Goal: Communication & Community: Share content

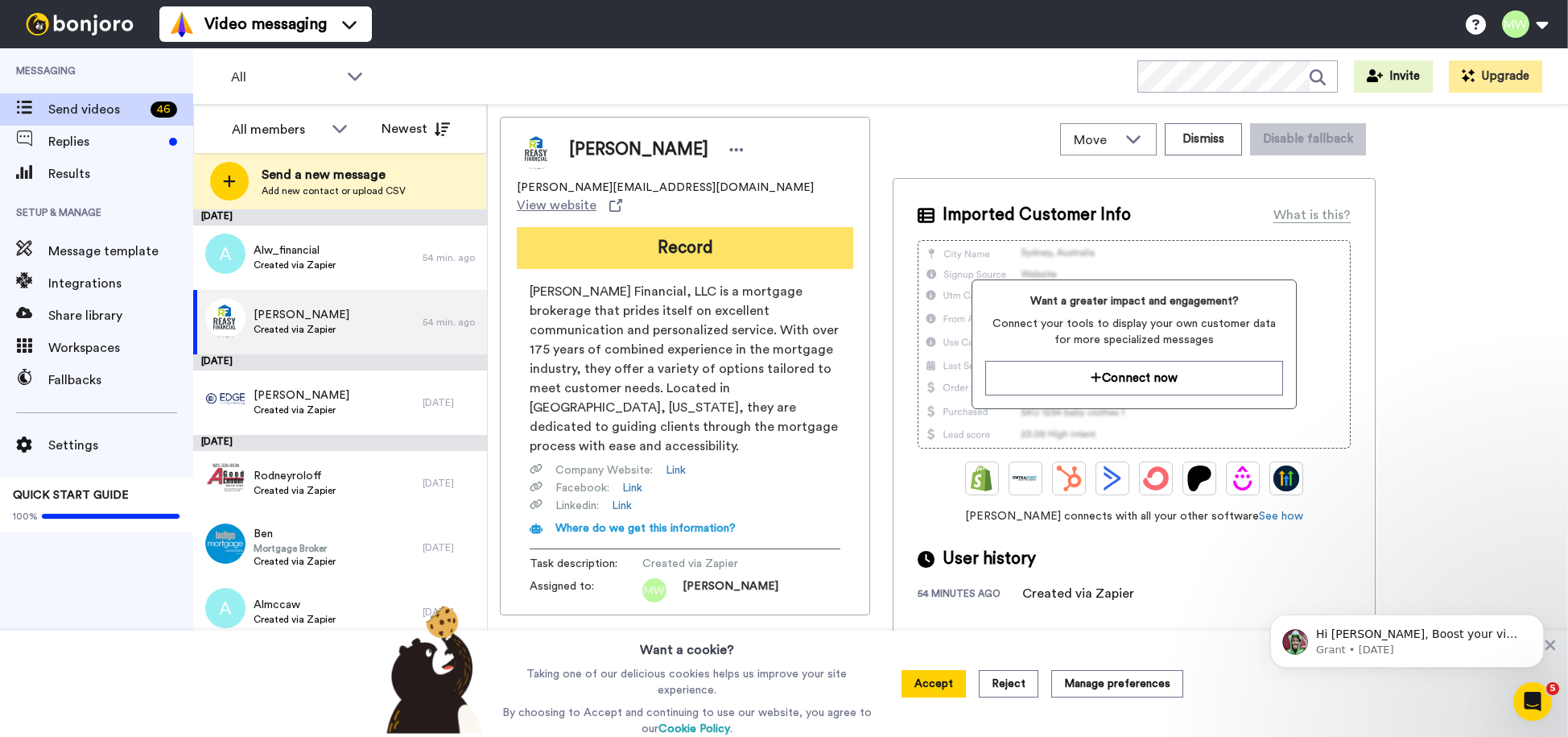
click at [693, 227] on button "Record" at bounding box center [684, 248] width 336 height 41
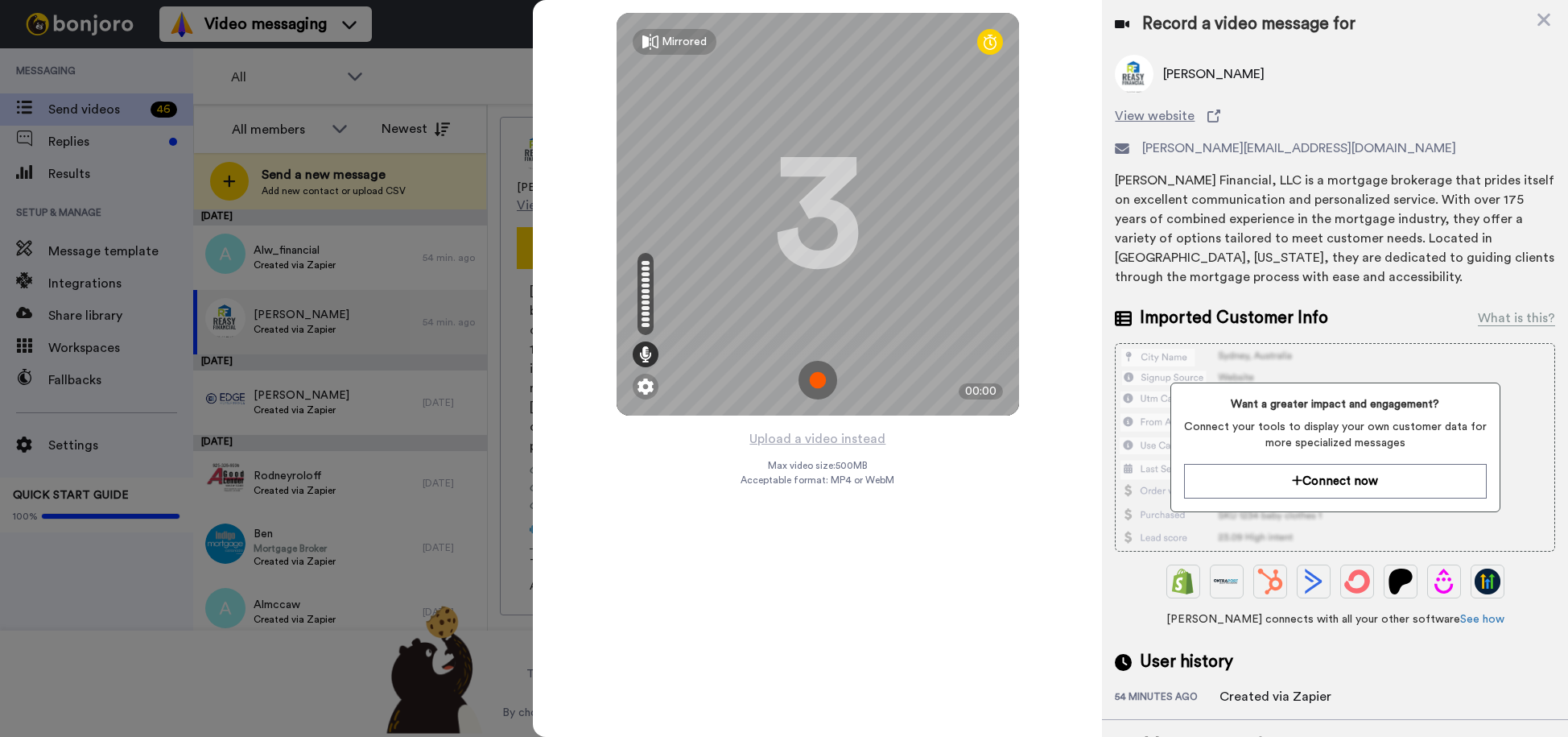
click at [817, 376] on img at bounding box center [817, 380] width 39 height 39
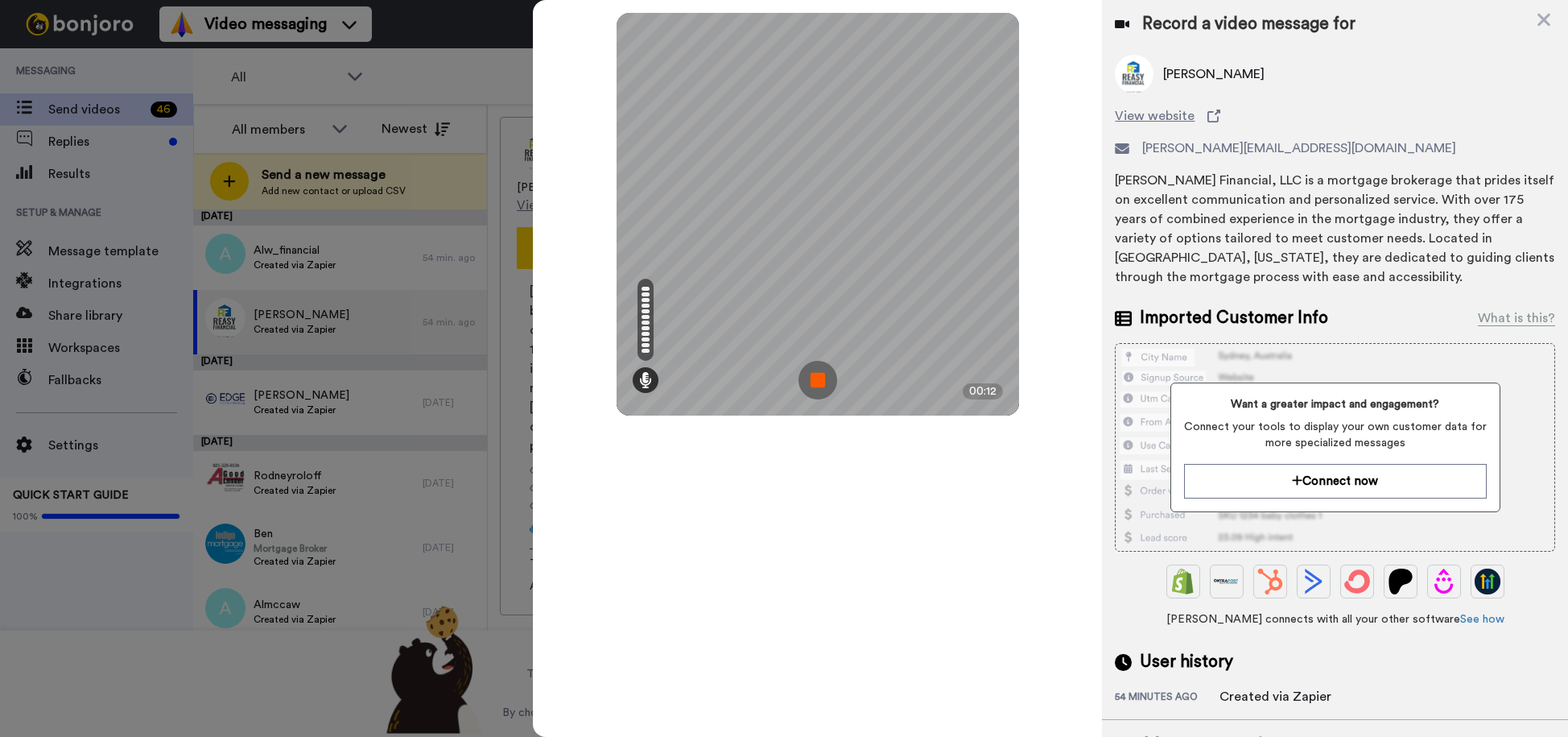
click at [817, 376] on img at bounding box center [817, 380] width 39 height 39
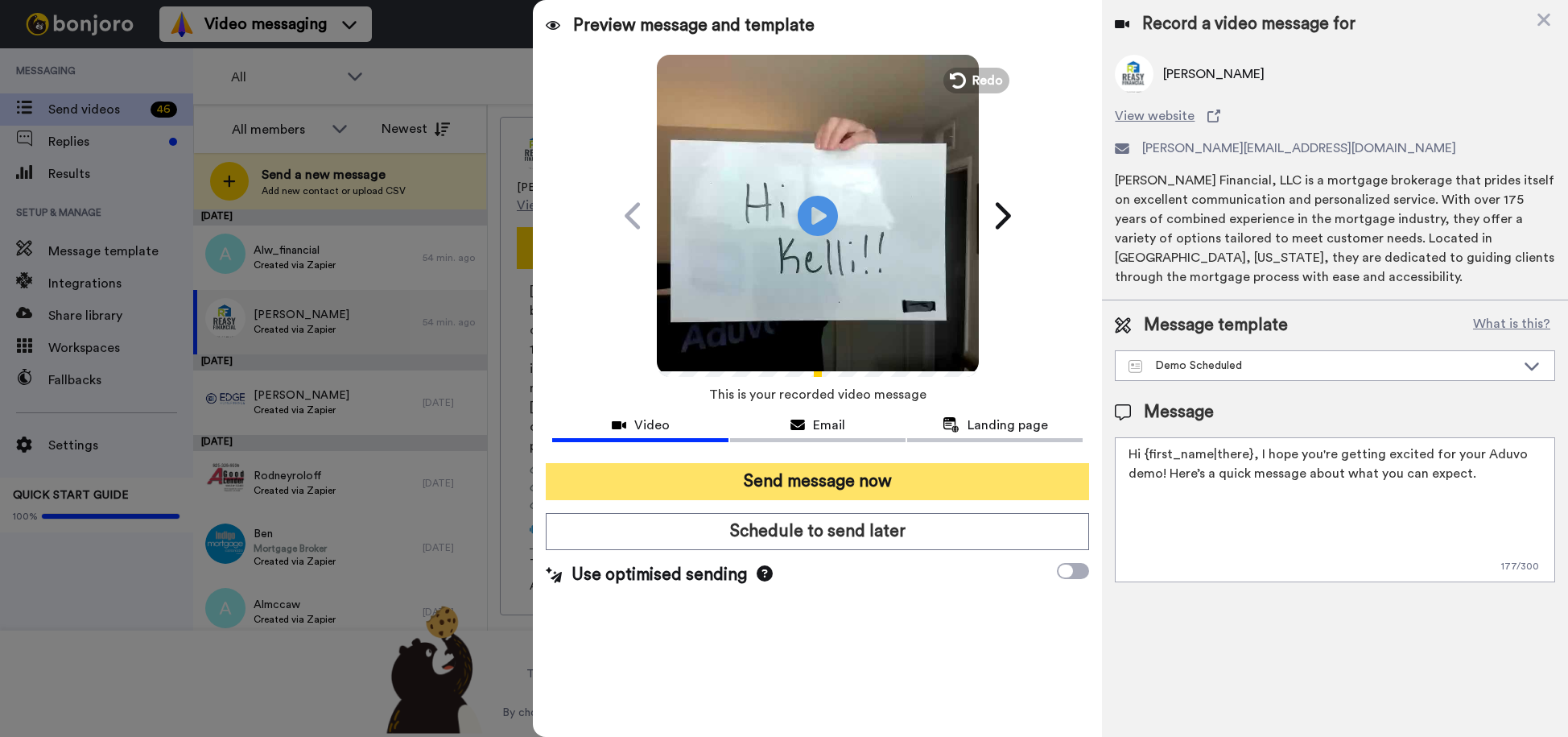
click at [857, 483] on button "Send message now" at bounding box center [817, 481] width 543 height 37
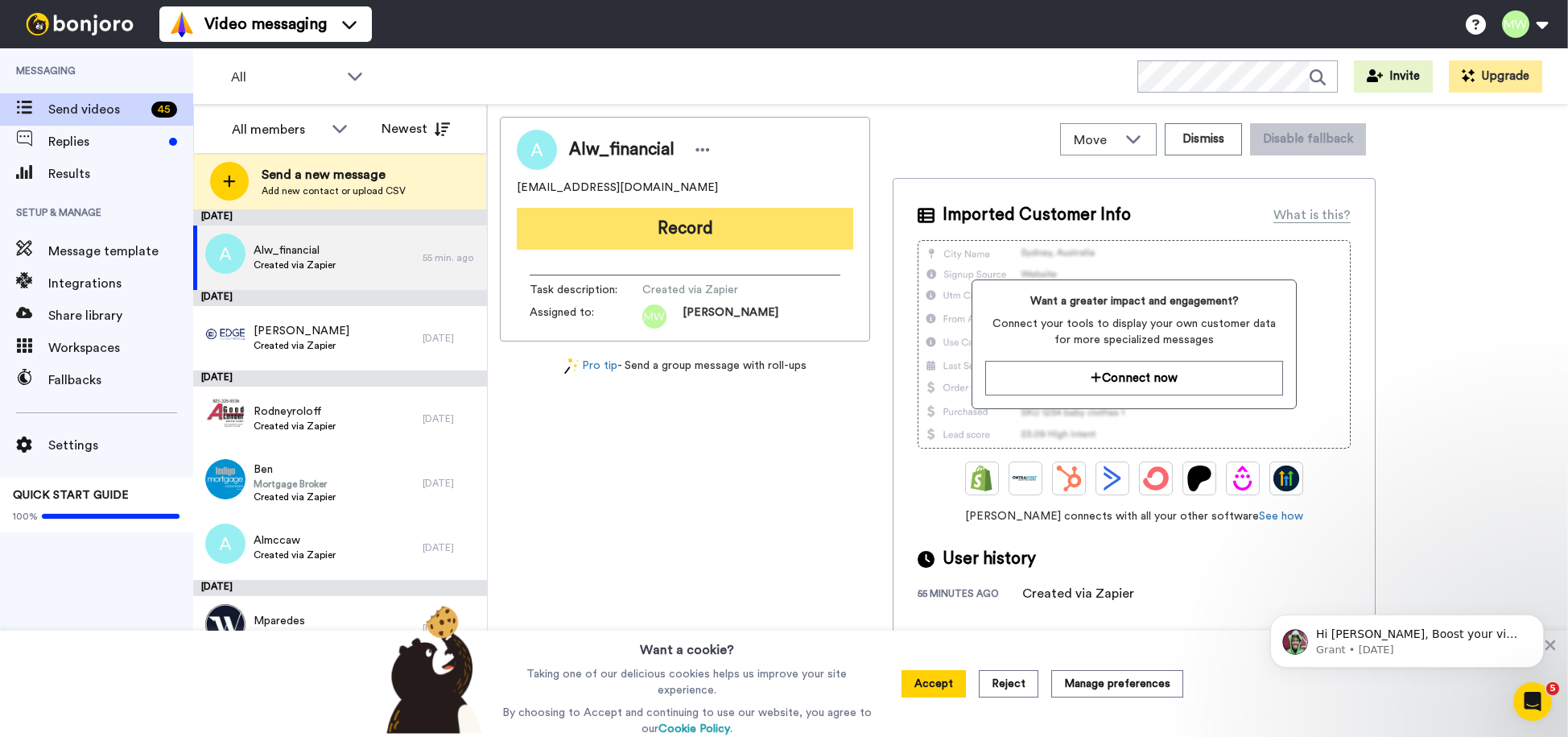
click at [676, 213] on button "Record" at bounding box center [684, 228] width 336 height 41
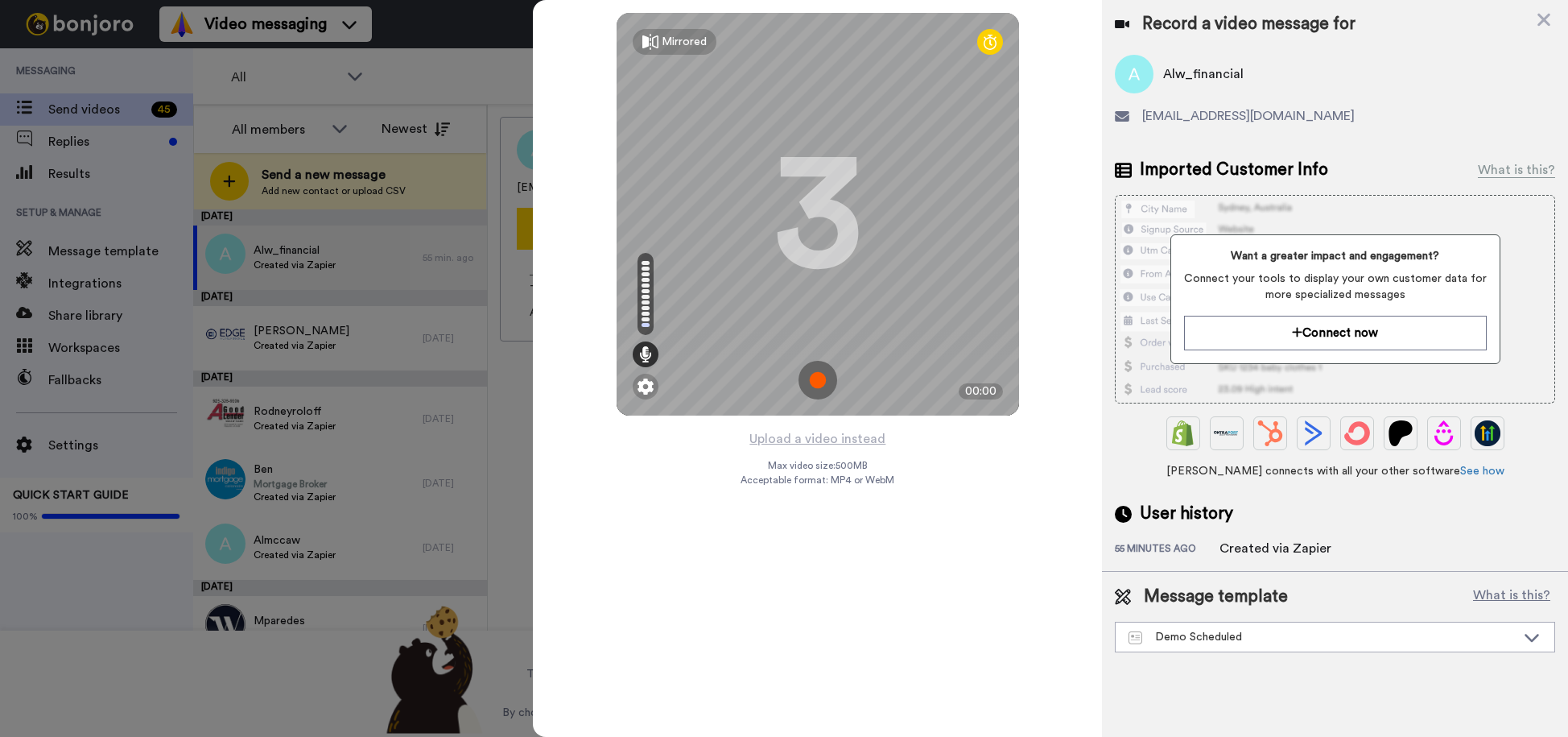
click at [816, 382] on img at bounding box center [817, 380] width 39 height 39
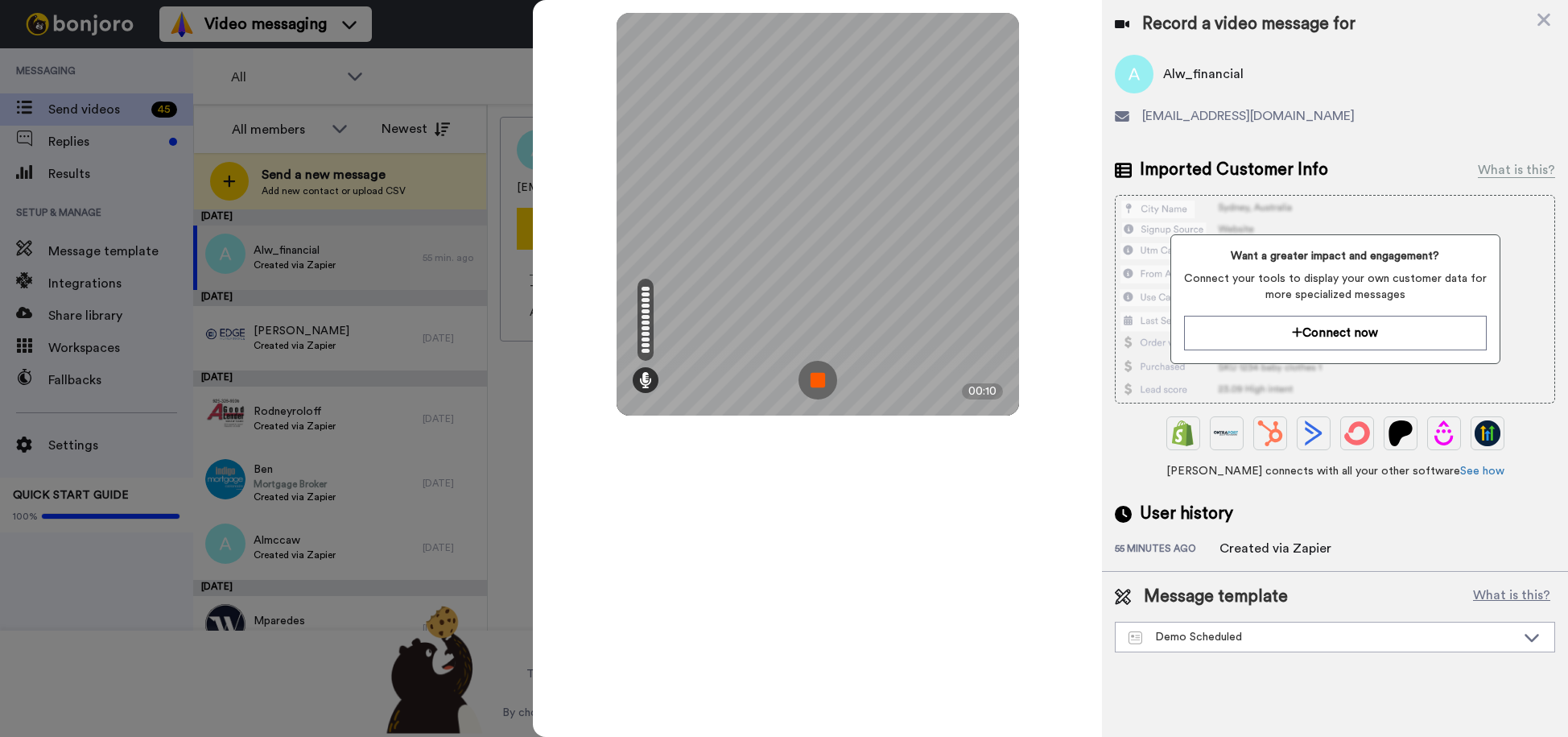
click at [816, 382] on img at bounding box center [817, 380] width 39 height 39
